Goal: Task Accomplishment & Management: Use online tool/utility

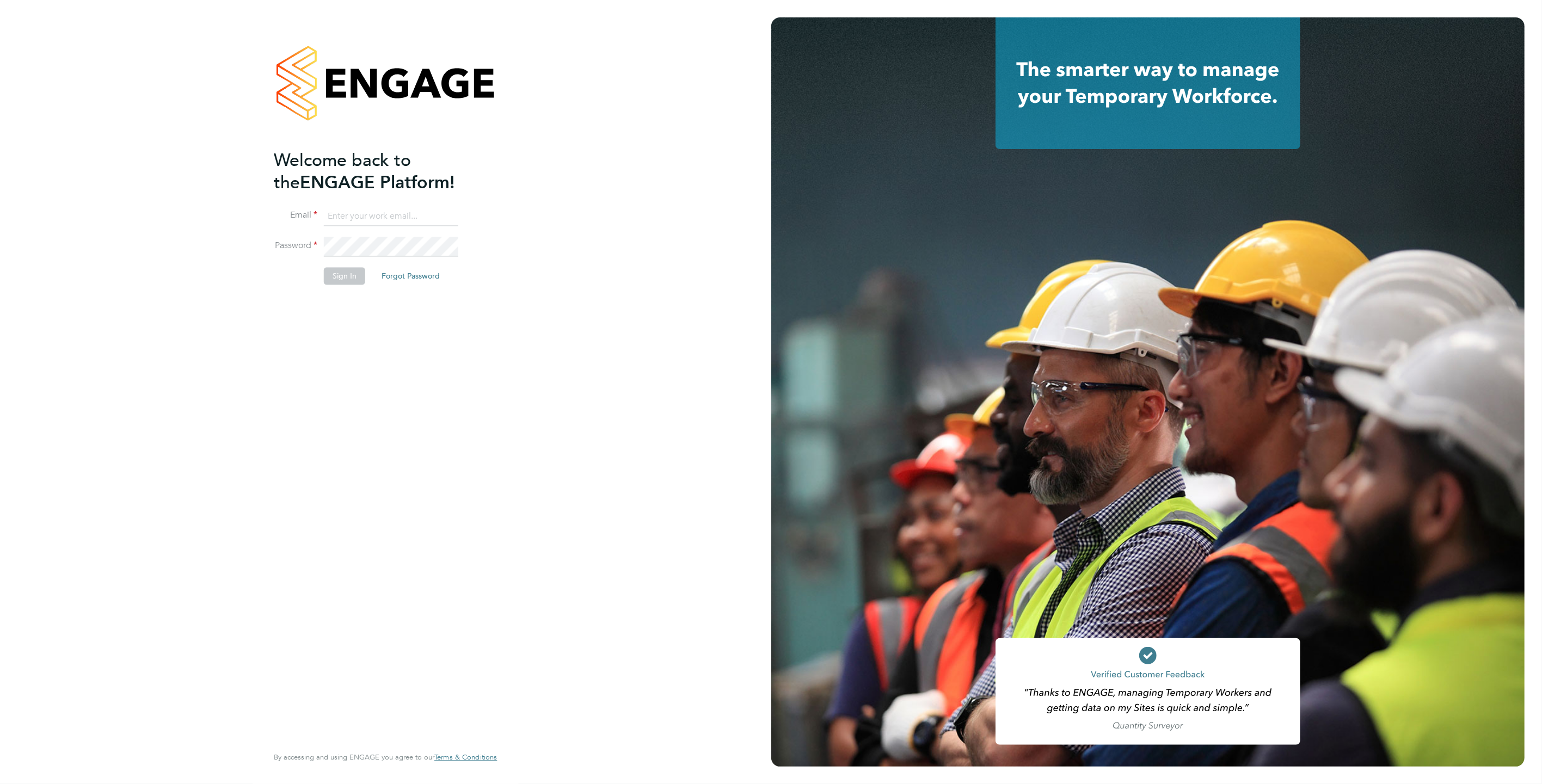
type input "[PERSON_NAME][EMAIL_ADDRESS][PERSON_NAME][DOMAIN_NAME]"
click at [335, 274] on button "Sign In" at bounding box center [344, 277] width 42 height 17
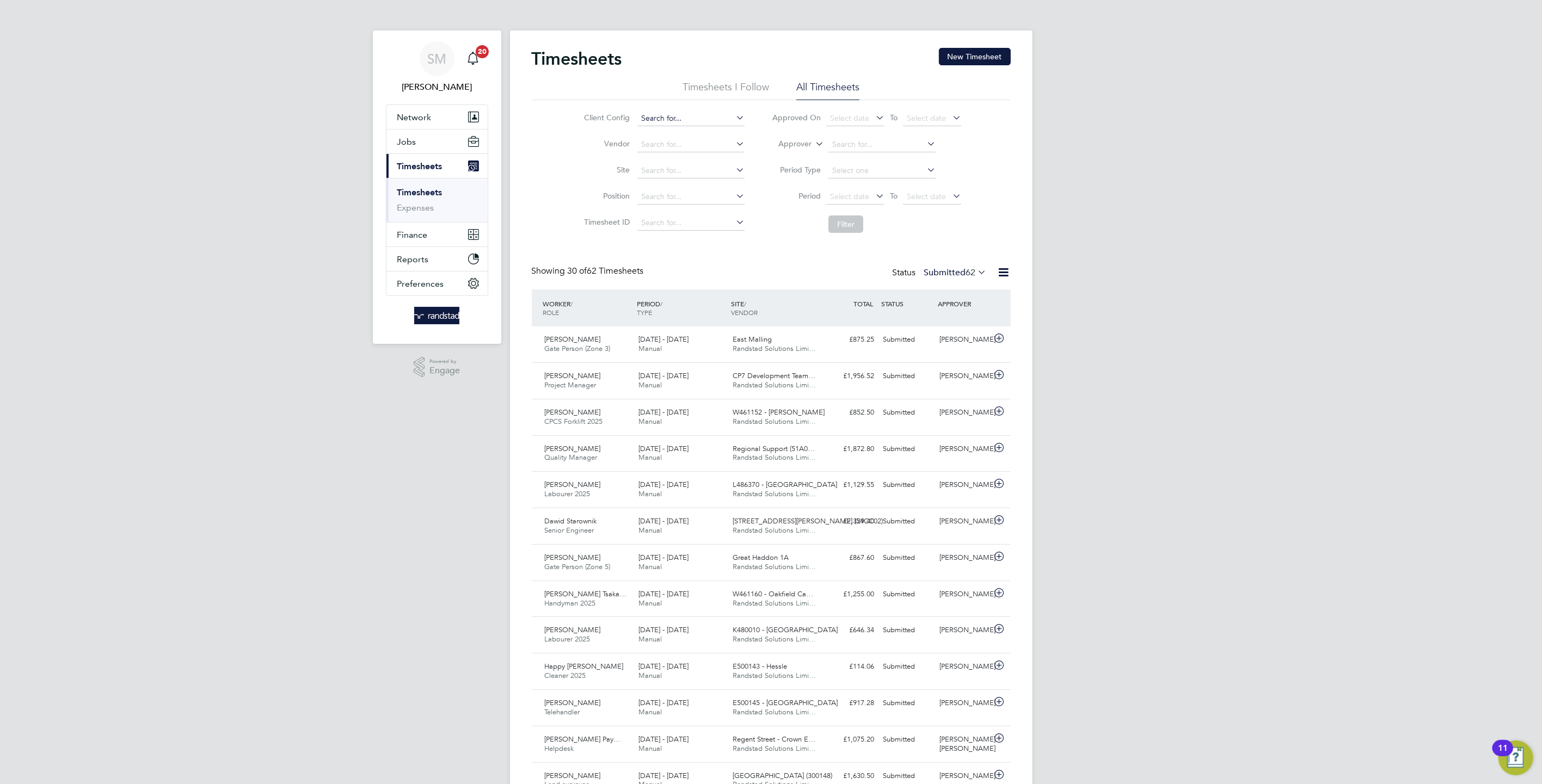
click at [685, 125] on input at bounding box center [691, 118] width 107 height 16
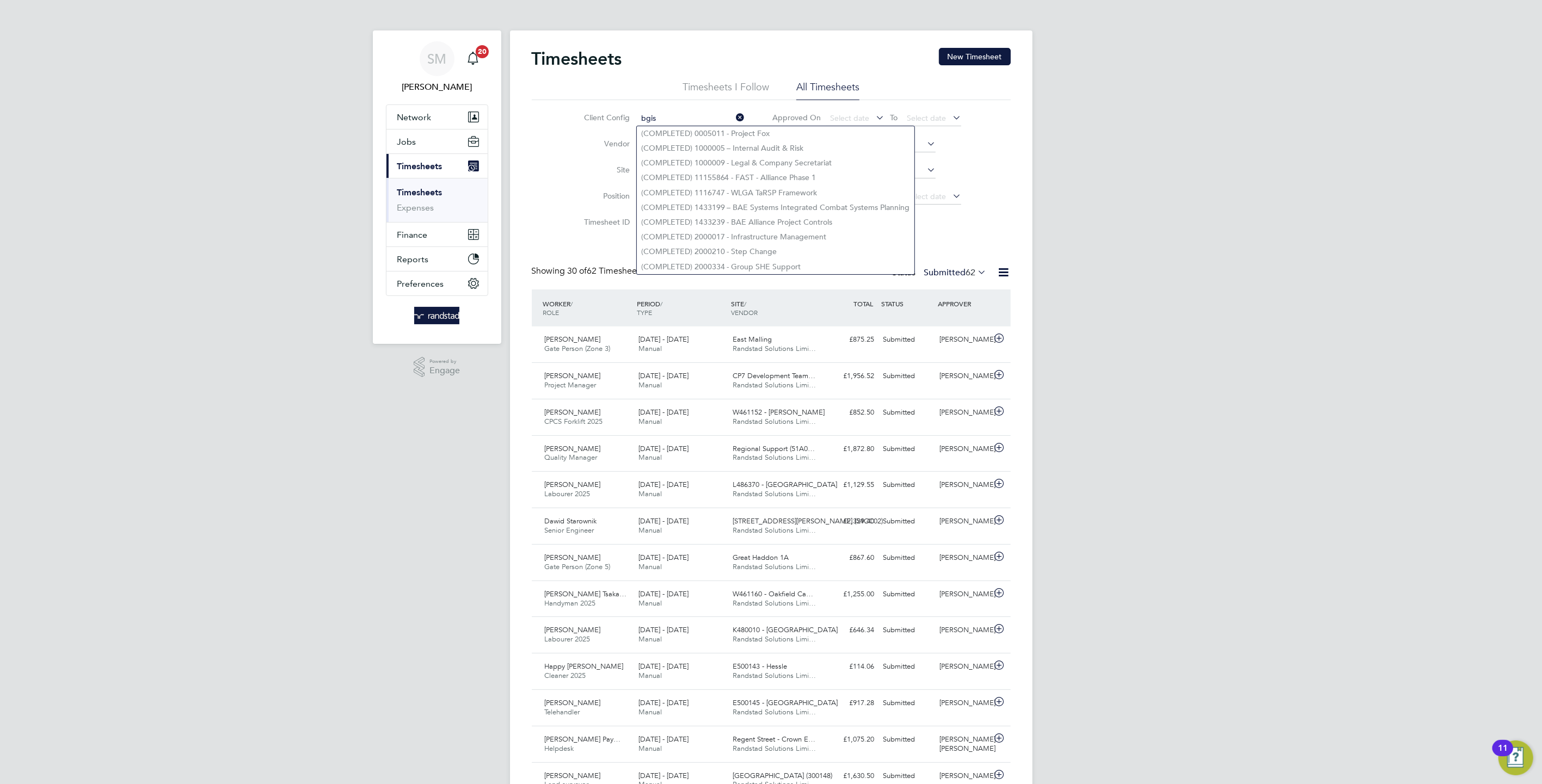
type input "bgis"
